Goal: Task Accomplishment & Management: Use online tool/utility

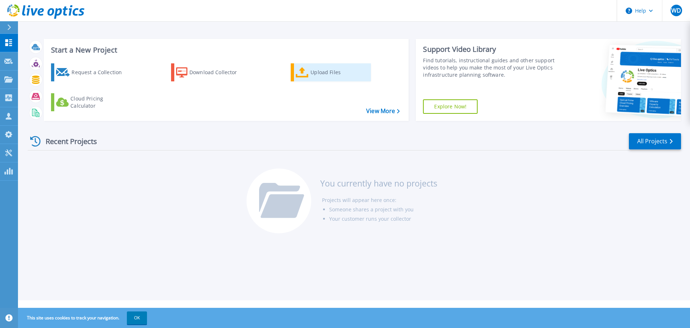
click at [318, 74] on div "Upload Files" at bounding box center [340, 72] width 58 height 14
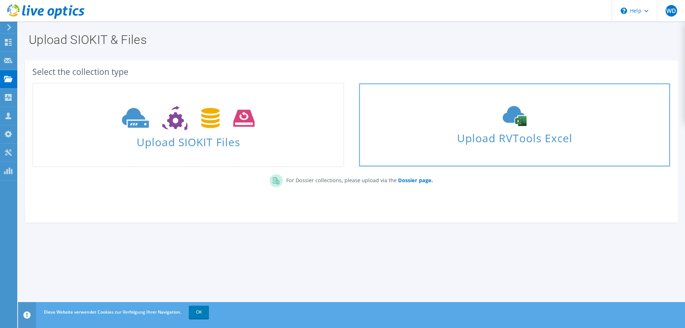
click at [529, 117] on icon at bounding box center [515, 116] width 108 height 20
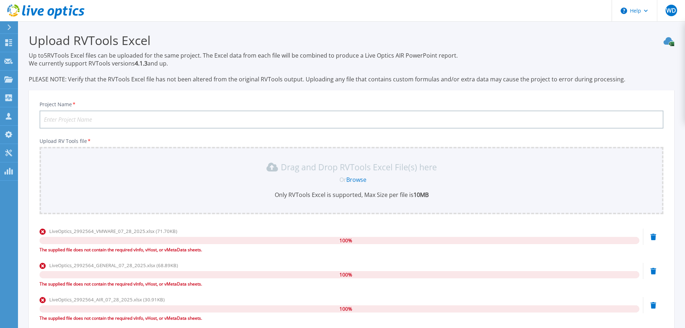
drag, startPoint x: 494, startPoint y: 69, endPoint x: 460, endPoint y: 66, distance: 34.0
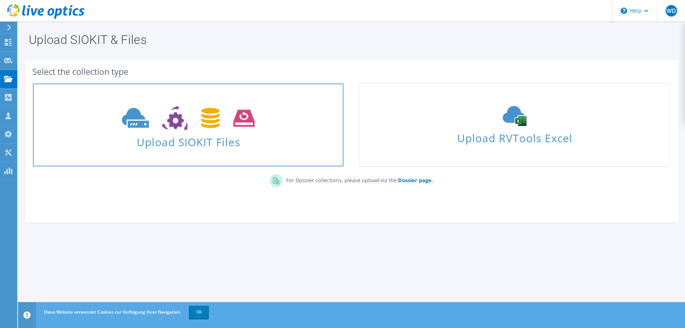
drag, startPoint x: 237, startPoint y: 128, endPoint x: 248, endPoint y: 131, distance: 12.2
click at [237, 128] on icon at bounding box center [188, 118] width 133 height 25
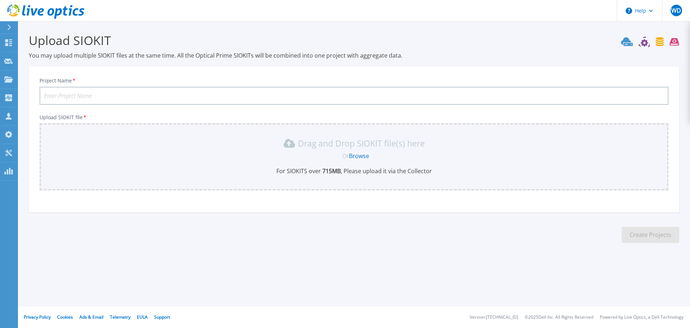
click at [406, 164] on div "Drag and Drop SIOKIT file(s) here Or Browse For SIOKITS over 715 MB , Please up…" at bounding box center [354, 155] width 621 height 37
click at [478, 147] on div "Drag and Drop SIOKIT file(s) here" at bounding box center [354, 143] width 621 height 12
click at [28, 43] on p "Dashboard" at bounding box center [32, 43] width 27 height 19
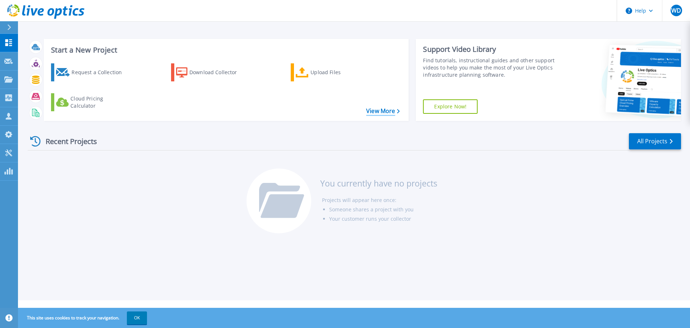
click at [383, 110] on link "View More" at bounding box center [382, 111] width 33 height 7
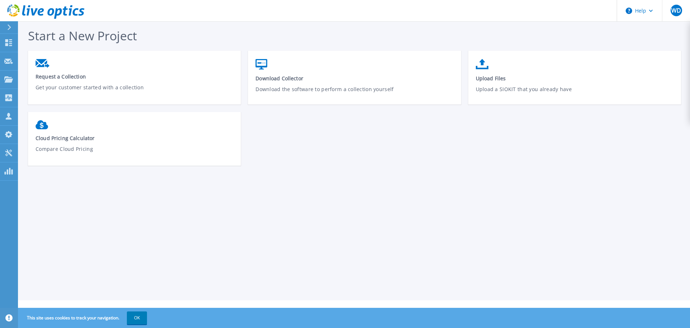
click at [397, 198] on div "Start a New Project Request a Collection Get your customer started with a colle…" at bounding box center [354, 150] width 672 height 300
click at [415, 192] on div "Start a New Project Request a Collection Get your customer started with a colle…" at bounding box center [354, 150] width 672 height 300
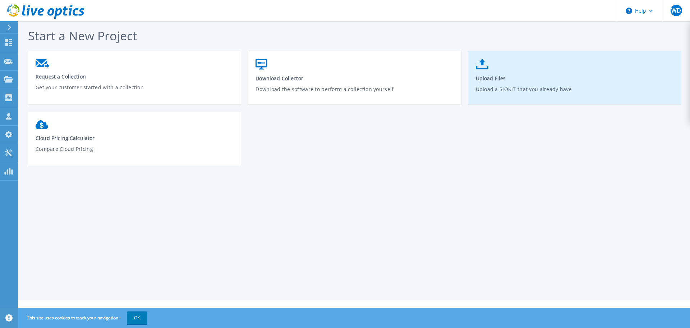
click at [517, 78] on span "Upload Files" at bounding box center [575, 78] width 198 height 7
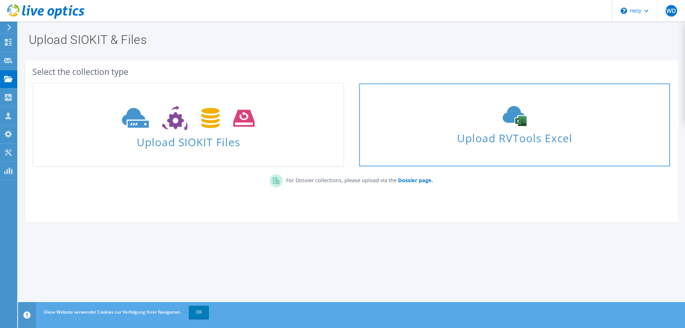
click at [553, 137] on span "Upload RVTools Excel" at bounding box center [514, 135] width 310 height 15
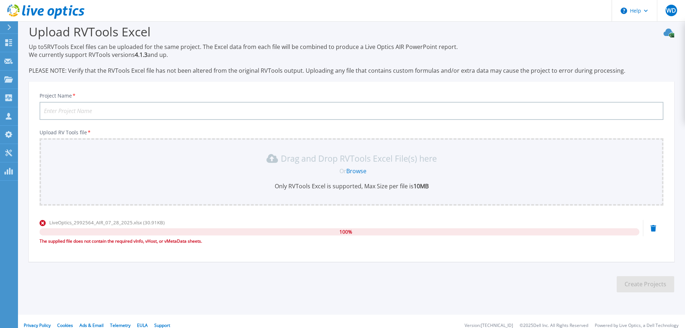
scroll to position [17, 0]
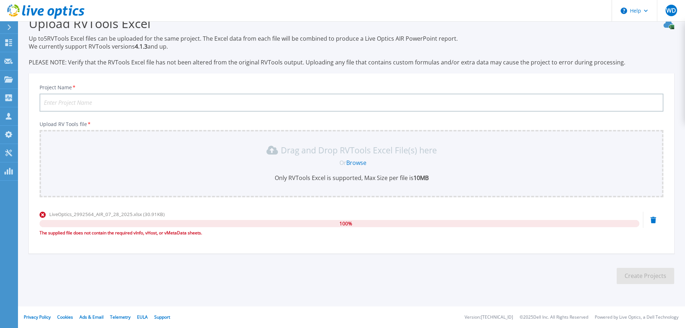
click at [474, 275] on section "Upload RVTools Excel Up to 5 RVTools Excel files can be uploaded for the same p…" at bounding box center [351, 152] width 667 height 296
click at [168, 106] on input "Project Name *" at bounding box center [352, 102] width 624 height 18
type input "rlt data"
click at [556, 243] on div "Project Name * rlt data Upload RV Tools file * Drag and Drop RVTools Excel File…" at bounding box center [351, 165] width 645 height 175
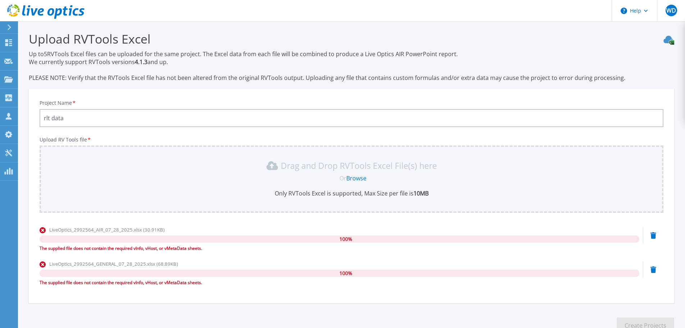
scroll to position [0, 0]
